Goal: Task Accomplishment & Management: Manage account settings

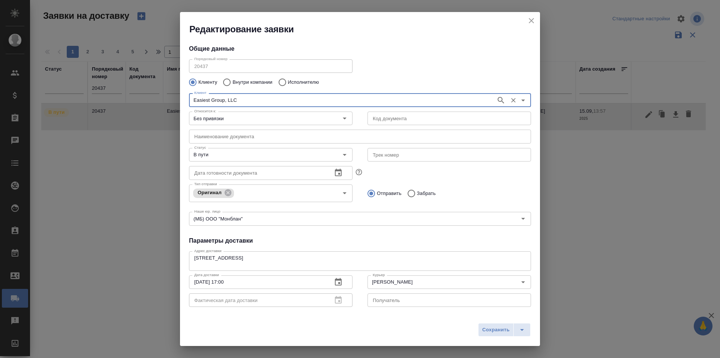
click at [532, 20] on icon "close" at bounding box center [531, 20] width 9 height 9
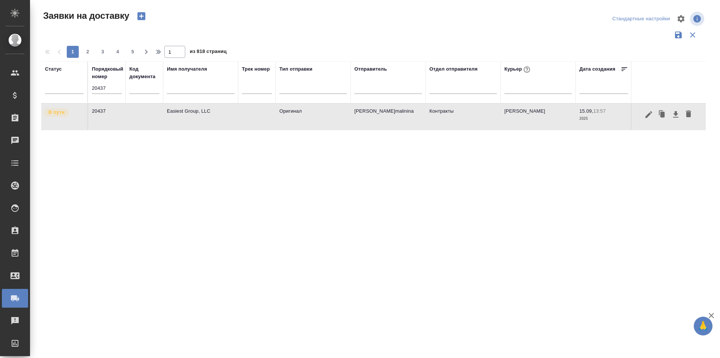
click at [96, 89] on input "20437" at bounding box center [107, 88] width 30 height 11
paste input "68"
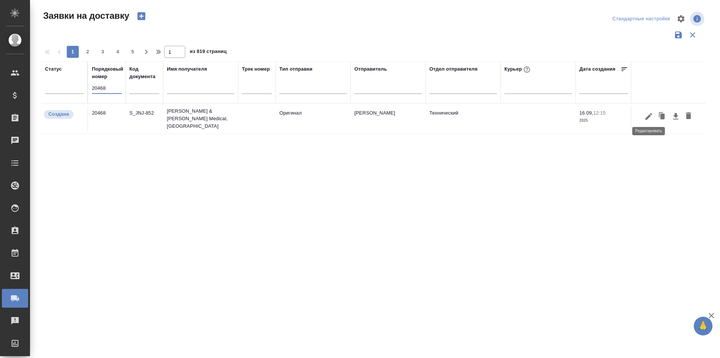
type input "20468"
click at [643, 115] on button "button" at bounding box center [649, 116] width 13 height 14
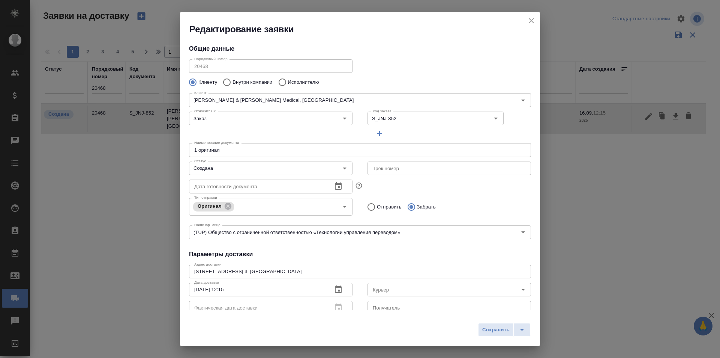
type input "Рыбакова Анастасия"
type input "89854161839"
type input "[PERSON_NAME]"
click at [224, 168] on input "Создана" at bounding box center [258, 168] width 134 height 9
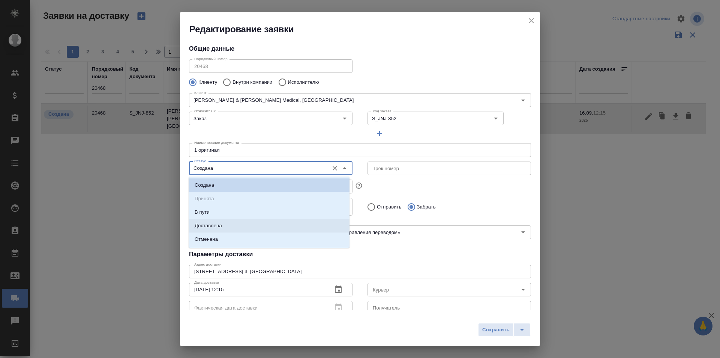
click at [225, 222] on li "Доставлена" at bounding box center [269, 226] width 161 height 14
type input "Доставлена"
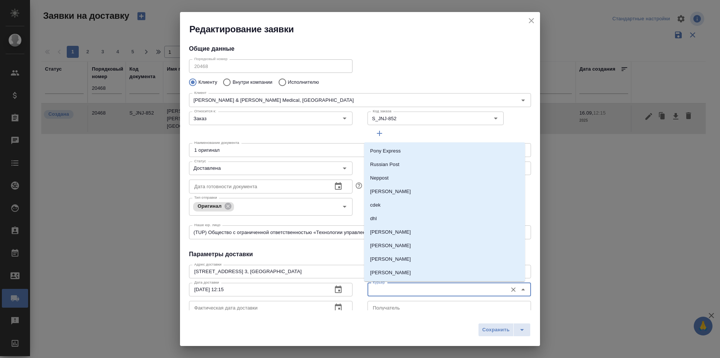
click at [379, 292] on input "Курьер" at bounding box center [437, 289] width 134 height 9
click at [400, 234] on p "Северов Олег" at bounding box center [390, 232] width 41 height 8
type input "Северов Олег"
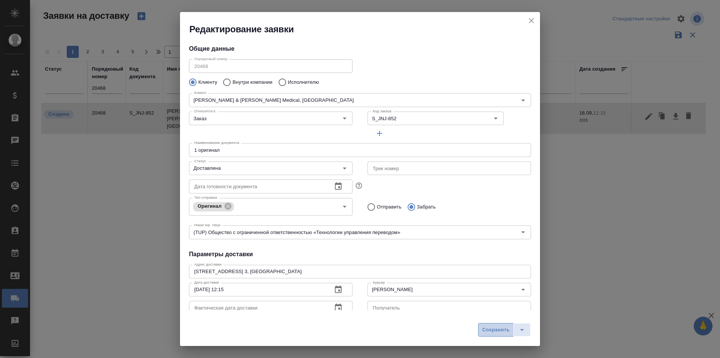
click at [507, 329] on span "Сохранить" at bounding box center [495, 329] width 27 height 9
type input "Создана"
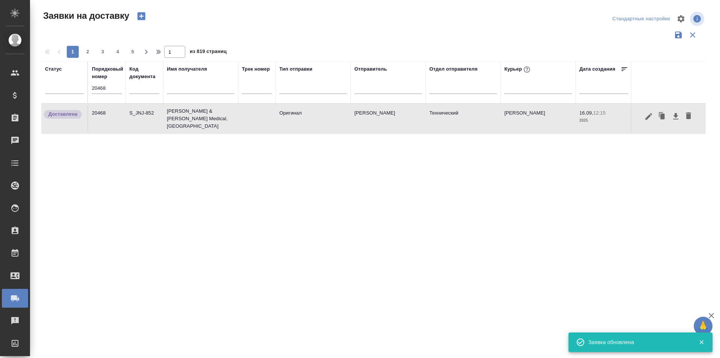
click at [101, 90] on input "20468" at bounding box center [107, 88] width 30 height 11
paste input "98"
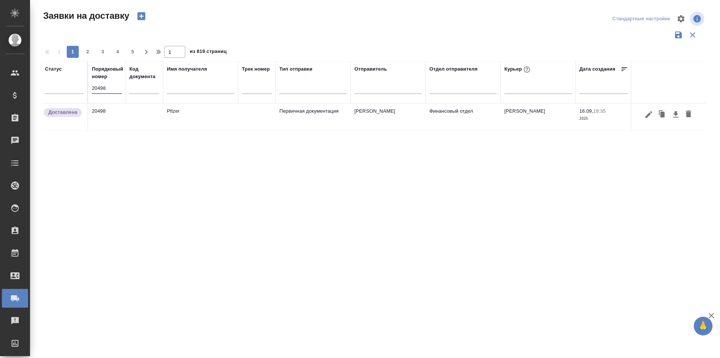
click at [122, 92] on input "20498" at bounding box center [107, 88] width 30 height 11
paste input "38"
click at [111, 82] on div "Порядковый номер 20438" at bounding box center [107, 82] width 30 height 34
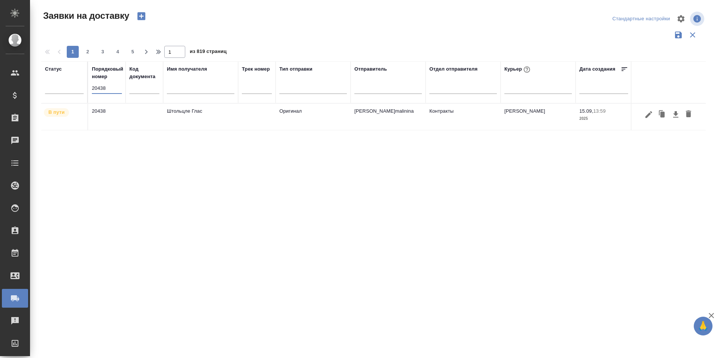
click at [111, 87] on input "20438" at bounding box center [107, 88] width 30 height 11
paste input "7"
type input "20437"
click at [648, 115] on icon "button" at bounding box center [649, 114] width 7 height 7
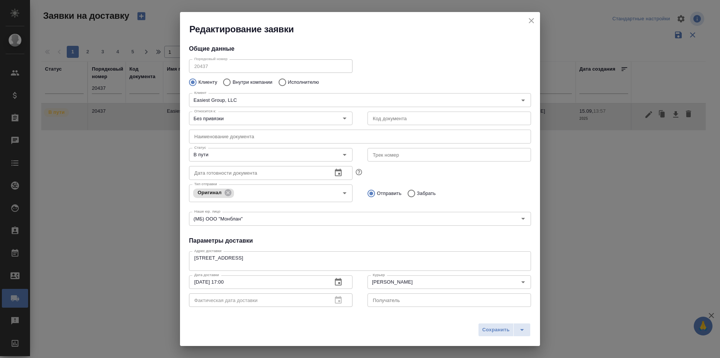
type input "Хмылев Николай"
type input "+79167316316"
click at [215, 159] on div "В пути Статус" at bounding box center [271, 155] width 164 height 14
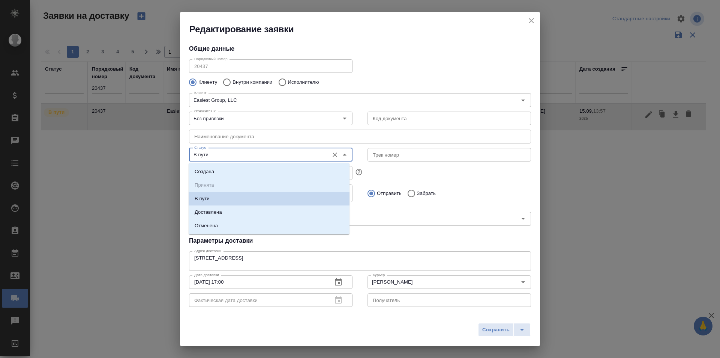
click at [231, 156] on input "В пути" at bounding box center [258, 154] width 134 height 9
click at [216, 207] on li "Доставлена" at bounding box center [269, 212] width 161 height 14
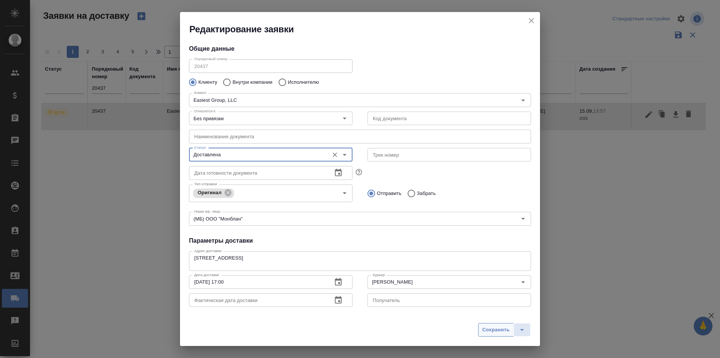
click at [499, 327] on span "Сохранить" at bounding box center [495, 329] width 27 height 9
type input "В пути"
